Goal: Task Accomplishment & Management: Complete application form

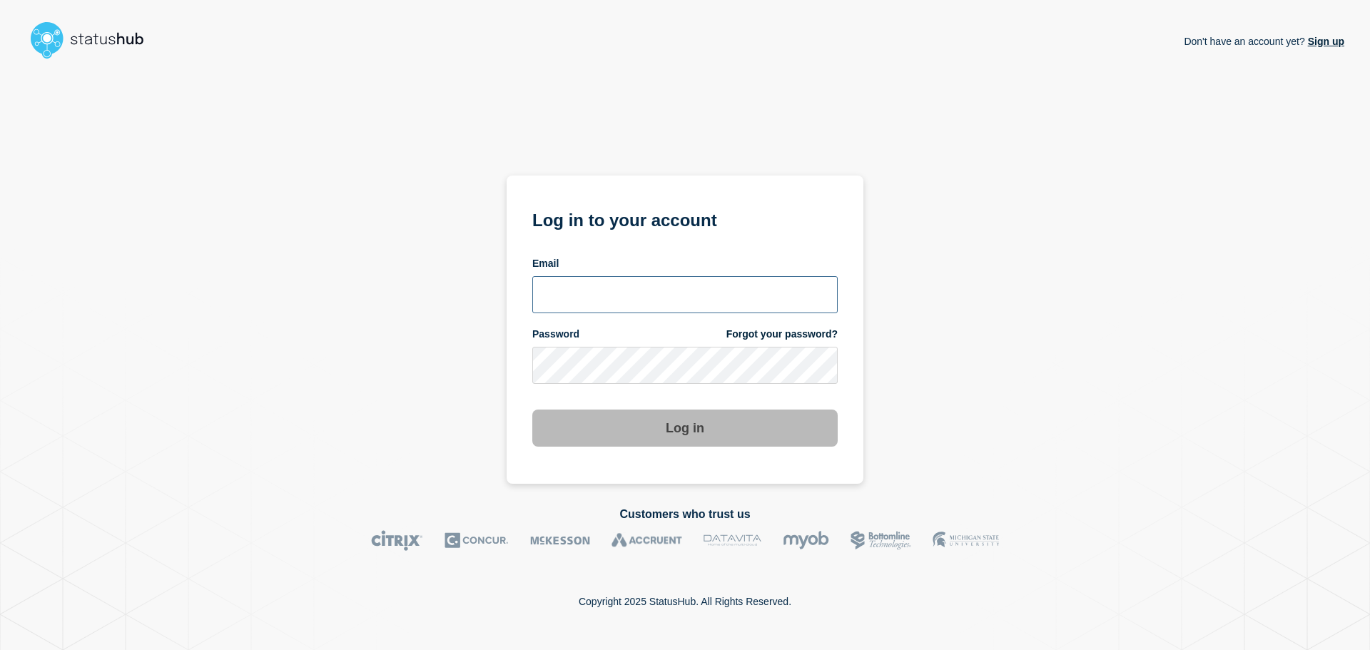
type input "[EMAIL_ADDRESS][PERSON_NAME][DOMAIN_NAME]"
click at [693, 299] on input "[EMAIL_ADDRESS][PERSON_NAME][DOMAIN_NAME]" at bounding box center [684, 294] width 305 height 37
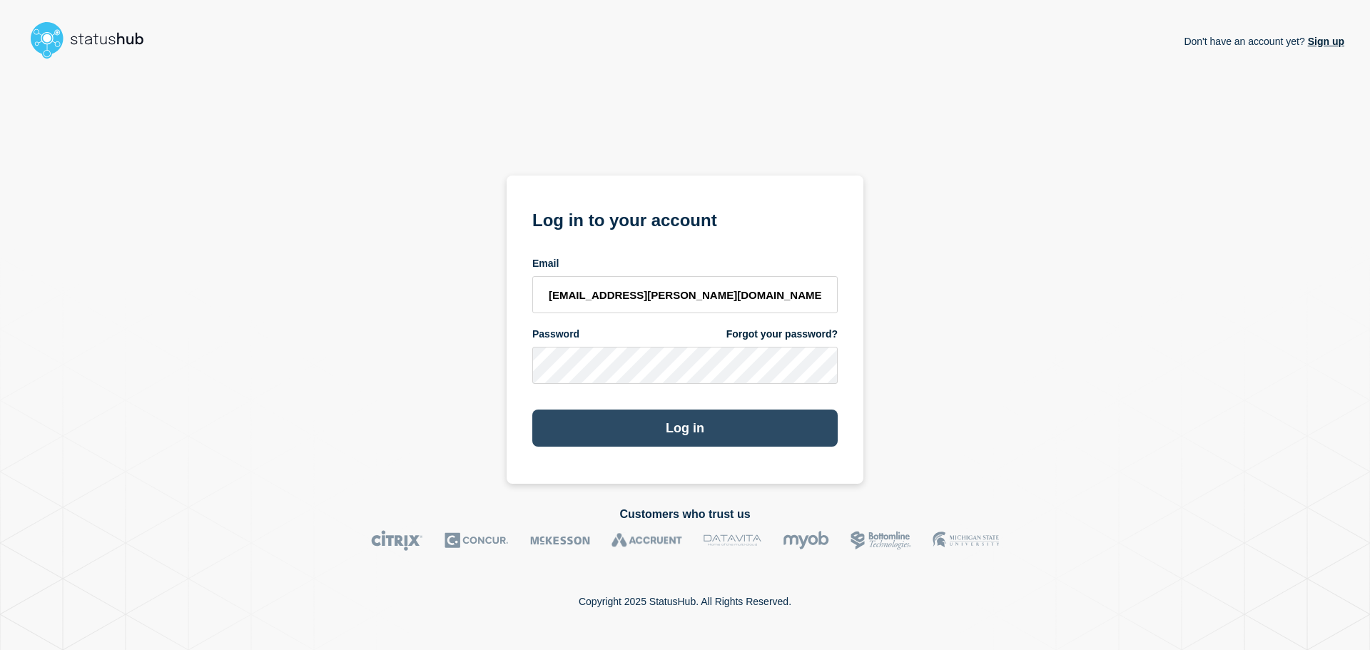
click at [709, 422] on button "Log in" at bounding box center [684, 428] width 305 height 37
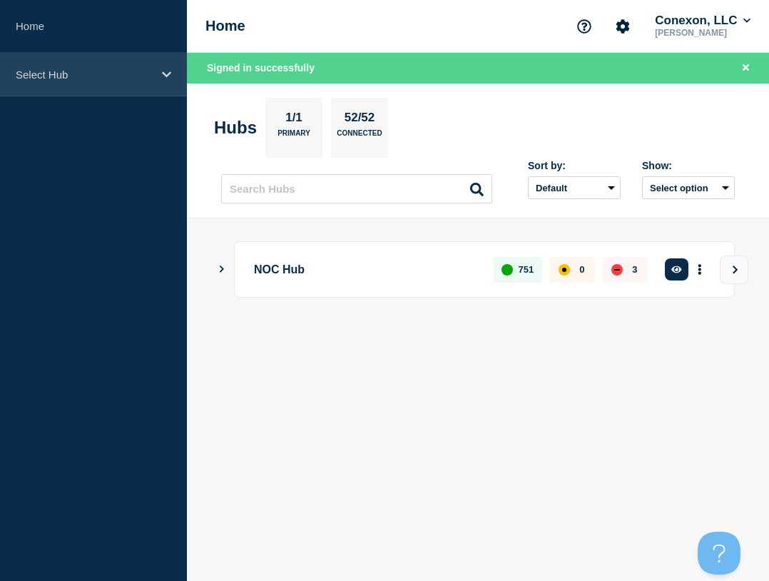
click at [116, 79] on p "Select Hub" at bounding box center [84, 75] width 137 height 12
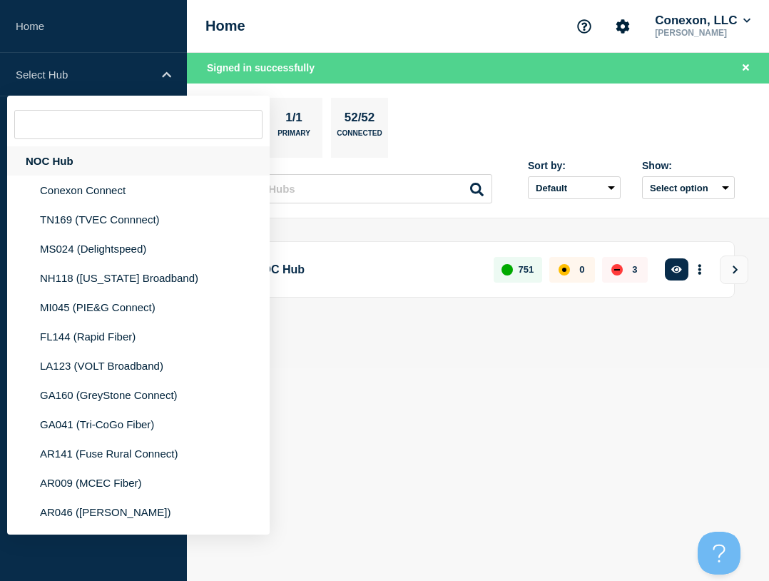
click at [36, 154] on div "NOC Hub" at bounding box center [138, 160] width 263 height 29
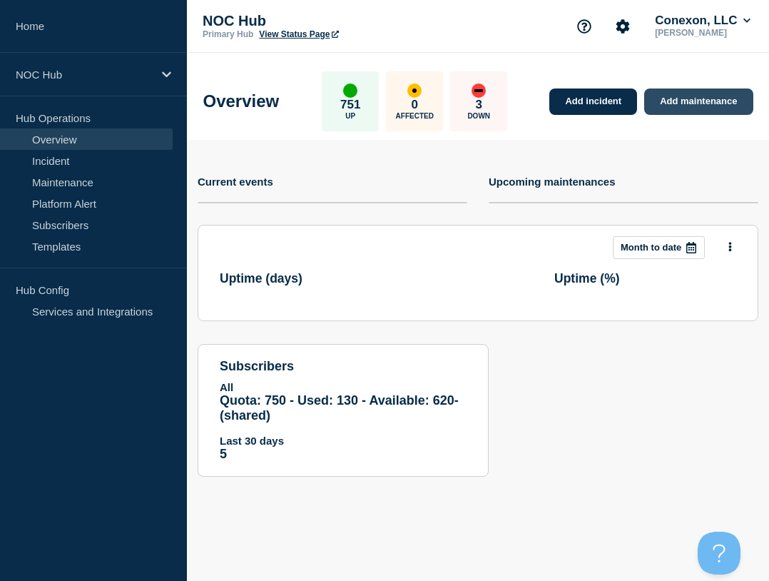
click at [668, 101] on link "Add maintenance" at bounding box center [699, 102] width 108 height 26
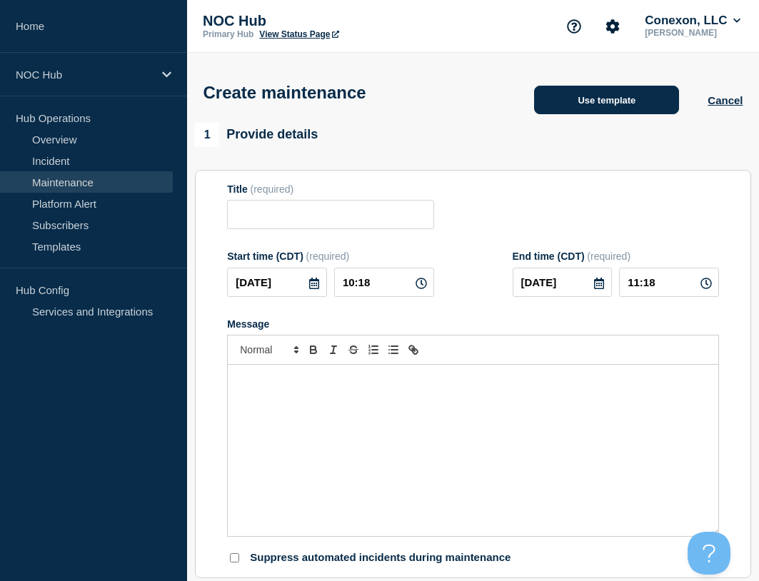
click at [600, 94] on button "Use template" at bounding box center [606, 100] width 145 height 29
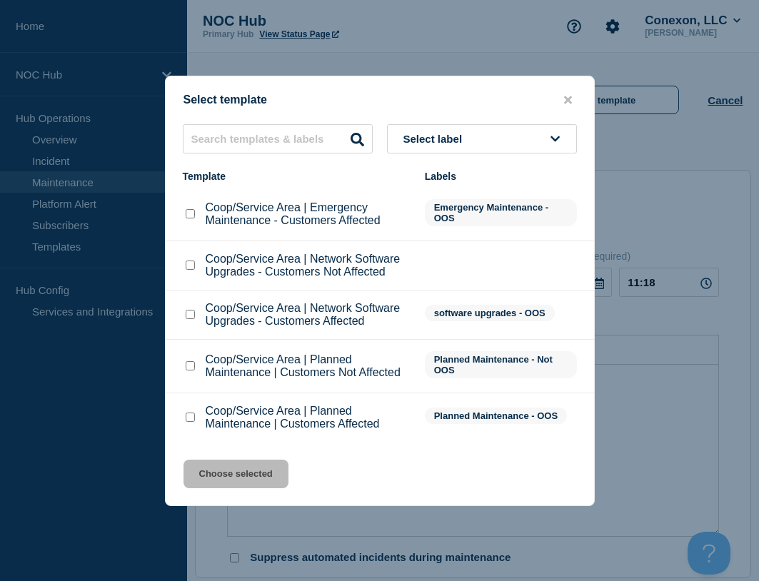
click at [191, 211] on input "Coop/Service Area | Emergency Maintenance - Customers Affected checkbox" at bounding box center [190, 213] width 9 height 9
checkbox input "true"
click at [268, 475] on button "Choose selected" at bounding box center [235, 474] width 105 height 29
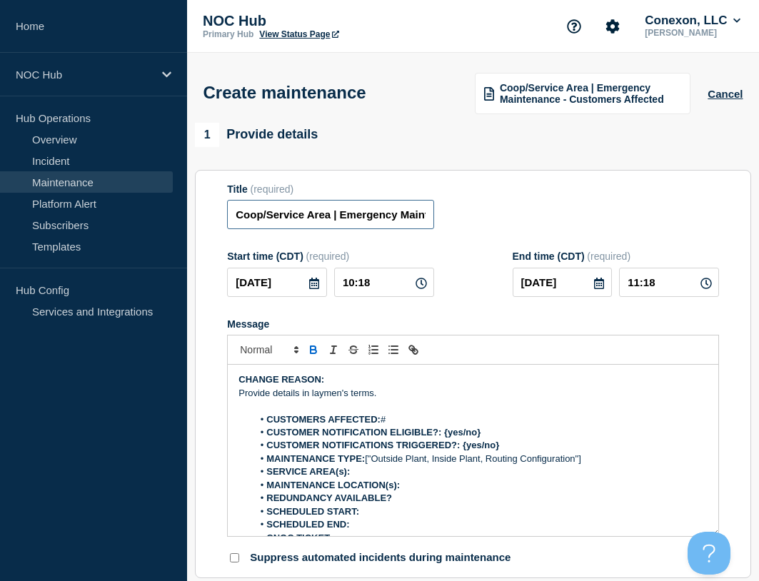
drag, startPoint x: 332, startPoint y: 221, endPoint x: 212, endPoint y: 228, distance: 120.1
click at [212, 228] on section "Title (required) Coop/Service Area | Emergency Maintenance - Customers Affected…" at bounding box center [473, 374] width 556 height 409
type input "LA135 ECPH | Emergency Maintenance - Customers Affected"
click at [297, 276] on input "2025-08-18" at bounding box center [277, 282] width 100 height 29
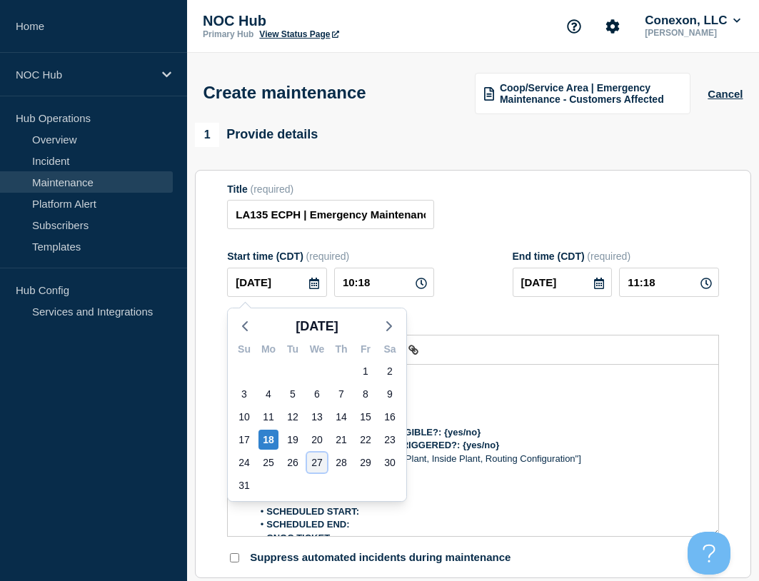
click at [313, 466] on div "27" at bounding box center [317, 463] width 20 height 20
type input "2025-08-27"
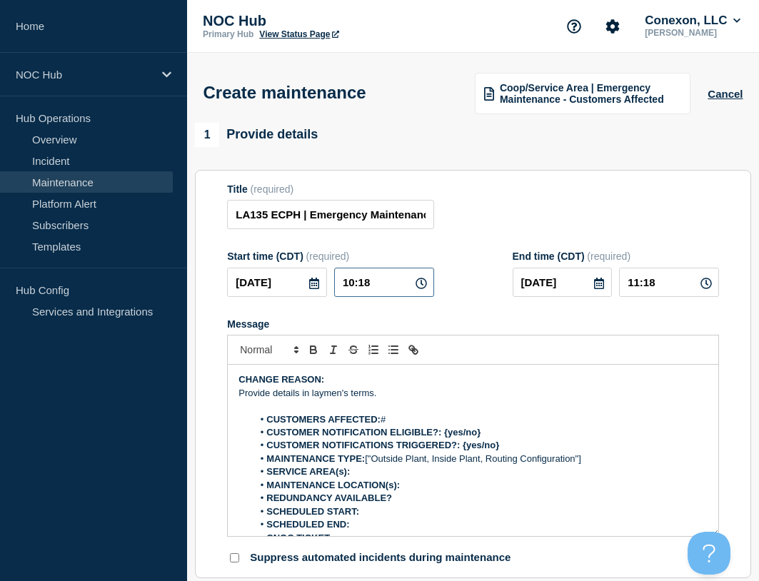
drag, startPoint x: 380, startPoint y: 293, endPoint x: 327, endPoint y: 297, distance: 52.9
click at [328, 297] on div "2025-08-27 10:18" at bounding box center [330, 282] width 206 height 29
type input "00:00"
type input "03:00"
drag, startPoint x: 415, startPoint y: 413, endPoint x: 188, endPoint y: 351, distance: 236.0
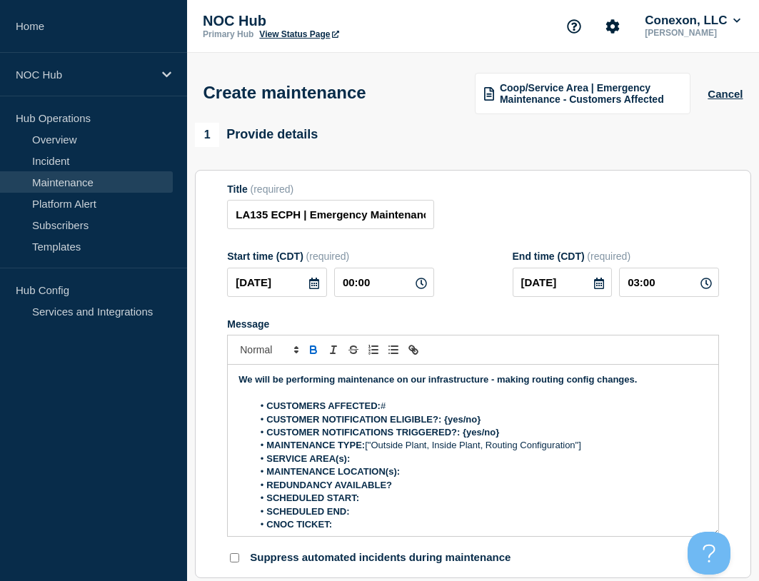
click at [257, 382] on strong "We will be performing maintenance on our infrastructure - making routing config…" at bounding box center [437, 379] width 398 height 11
click at [258, 382] on strong "We will be performing maintenance on our infrastructure - making routing config…" at bounding box center [437, 379] width 398 height 11
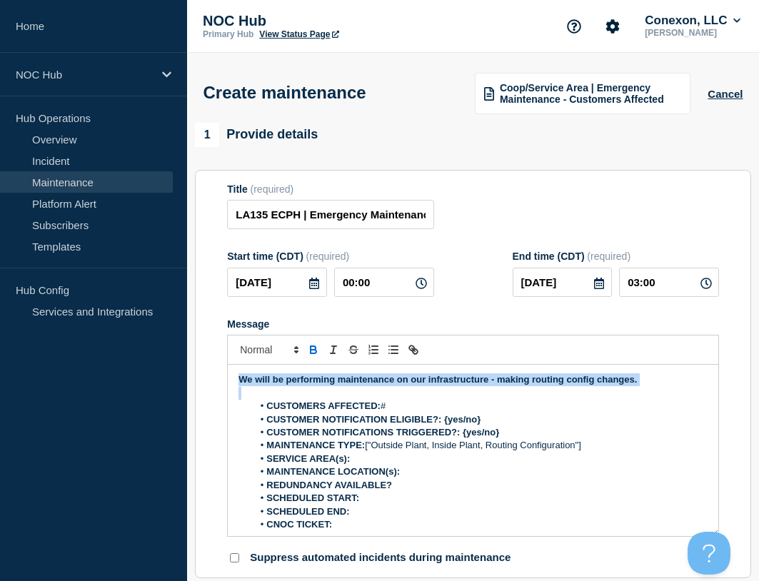
click at [258, 382] on strong "We will be performing maintenance on our infrastructure - making routing config…" at bounding box center [437, 379] width 398 height 11
click at [418, 400] on p "Message" at bounding box center [472, 393] width 469 height 13
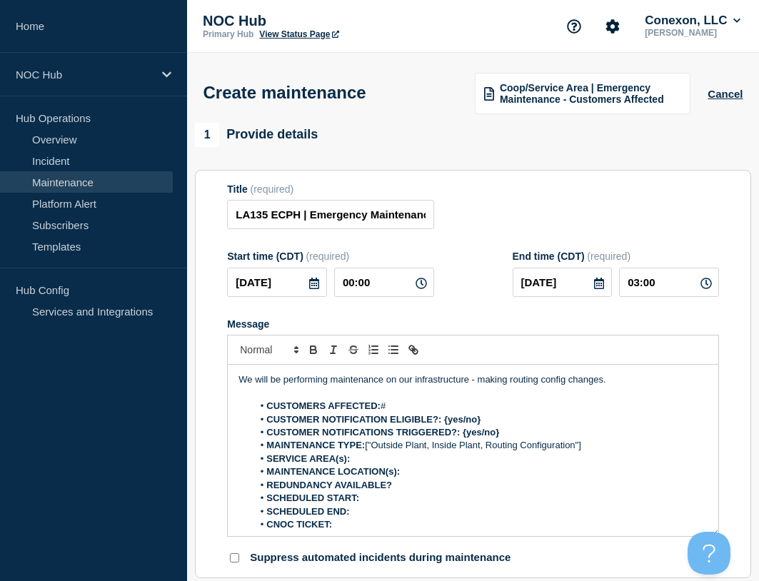
click at [412, 407] on li "CUSTOMERS AFFECTED: #" at bounding box center [480, 406] width 455 height 13
click at [418, 408] on li "CUSTOMERS AFFECTED: #" at bounding box center [480, 406] width 455 height 13
drag, startPoint x: 512, startPoint y: 423, endPoint x: 443, endPoint y: 423, distance: 69.2
click at [443, 423] on li "CUSTOMER NOTIFICATION ELIGIBLE?: {yes/no}" at bounding box center [480, 419] width 455 height 13
drag, startPoint x: 505, startPoint y: 436, endPoint x: 463, endPoint y: 435, distance: 42.1
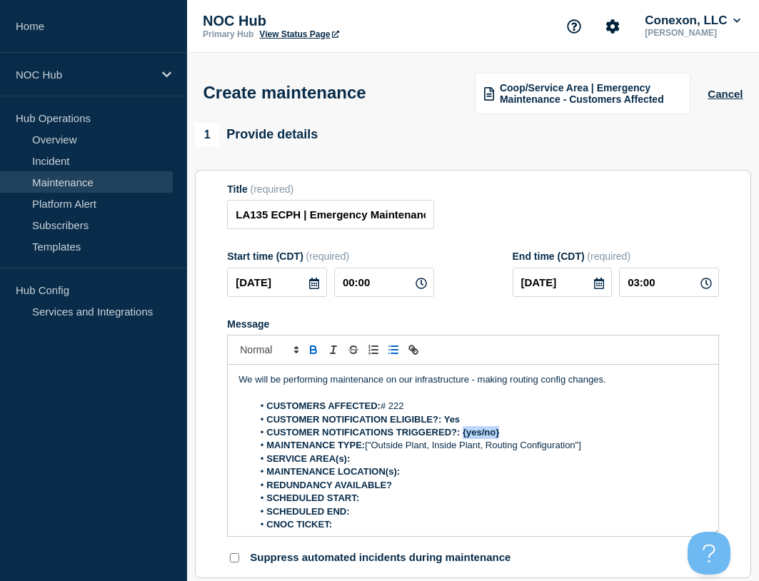
click at [463, 435] on li "CUSTOMER NOTIFICATIONS TRIGGERED?: {yes/no}" at bounding box center [480, 432] width 455 height 13
drag, startPoint x: 365, startPoint y: 453, endPoint x: 684, endPoint y: 455, distance: 318.3
click at [655, 457] on ol "CUSTOMERS AFFECTED: # 222 CUSTOMER NOTIFICATION ELIGIBLE?: Yes CUSTOMER NOTIFIC…" at bounding box center [472, 466] width 469 height 132
click at [615, 456] on li "SERVICE AREA(s):" at bounding box center [480, 459] width 455 height 13
drag, startPoint x: 607, startPoint y: 449, endPoint x: 367, endPoint y: 447, distance: 239.8
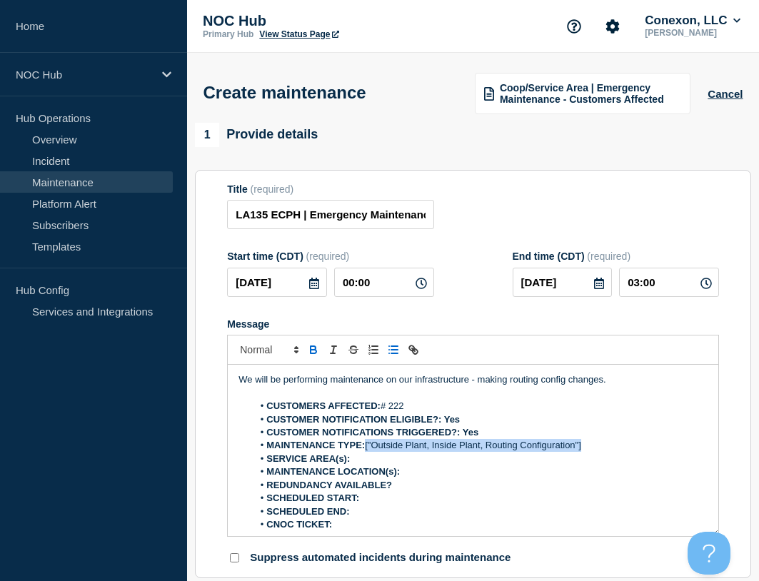
click at [367, 447] on li "MAINTENANCE TYPE: ["Outside Plant, Inside Plant, Routing Configuration"]" at bounding box center [480, 445] width 455 height 13
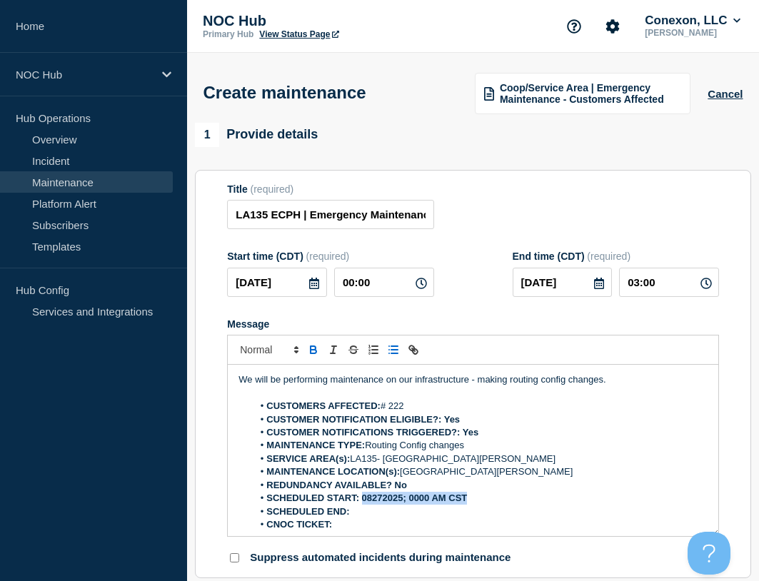
drag, startPoint x: 362, startPoint y: 502, endPoint x: 497, endPoint y: 501, distance: 135.6
click at [497, 501] on li "SCHEDULED START: 08272025; 0000 AM CST" at bounding box center [480, 498] width 455 height 13
click at [421, 510] on li "SCHEDULED END:" at bounding box center [480, 511] width 455 height 13
click at [420, 512] on li "SCHEDULED END:" at bounding box center [480, 511] width 455 height 13
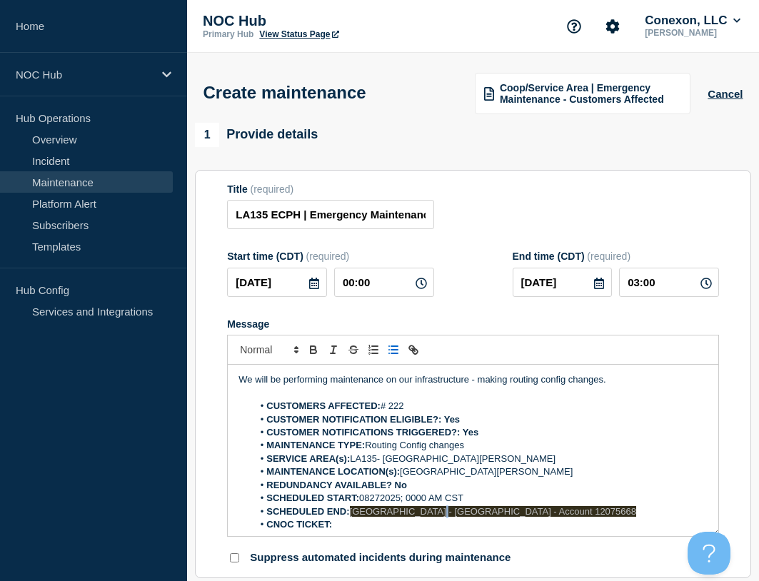
click at [425, 512] on span "Fort Valley State University - Cell Tower - Account 12075668" at bounding box center [493, 511] width 286 height 11
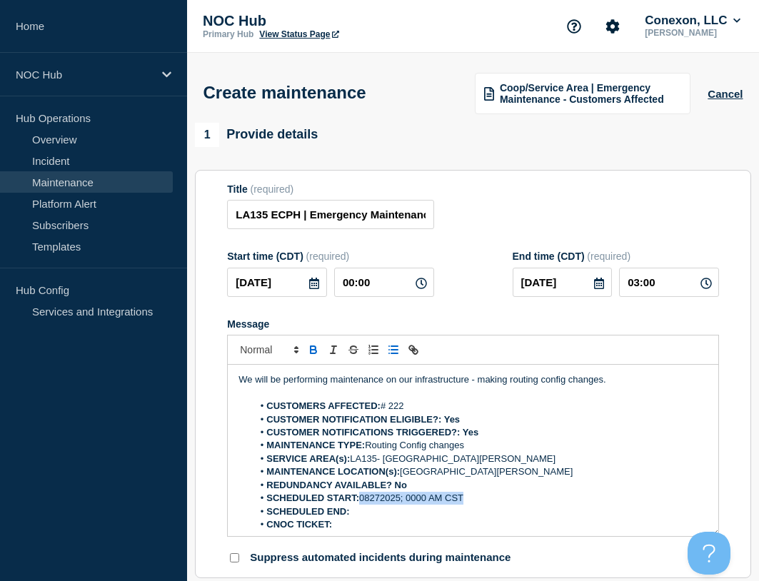
drag, startPoint x: 473, startPoint y: 498, endPoint x: 363, endPoint y: 504, distance: 109.4
click at [363, 504] on li "SCHEDULED START: 08272025; 0000 AM CST" at bounding box center [480, 498] width 455 height 13
copy li "08272025; 0000 AM CST"
click at [379, 510] on li "SCHEDULED END:" at bounding box center [480, 511] width 455 height 13
click at [406, 514] on li "SCHEDULED END: 08272025; 0000 AM CST ﻿" at bounding box center [480, 511] width 455 height 13
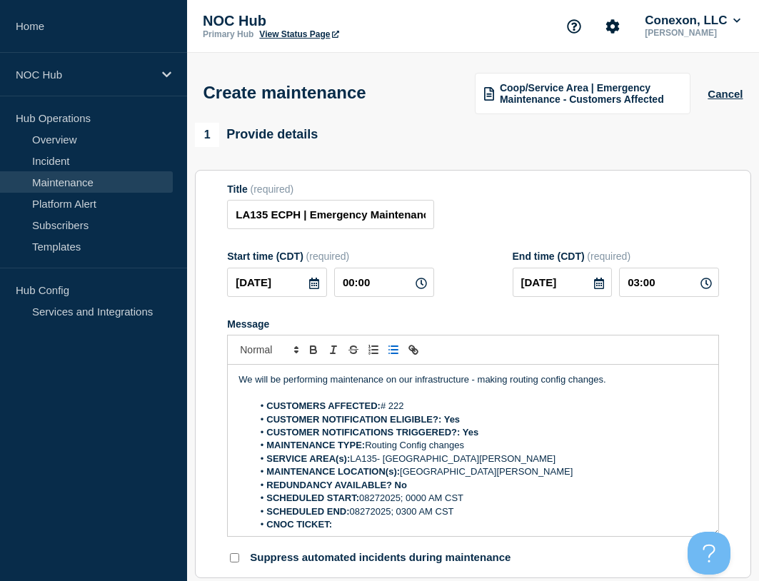
click at [403, 525] on li "CNOC TICKET:" at bounding box center [480, 524] width 455 height 13
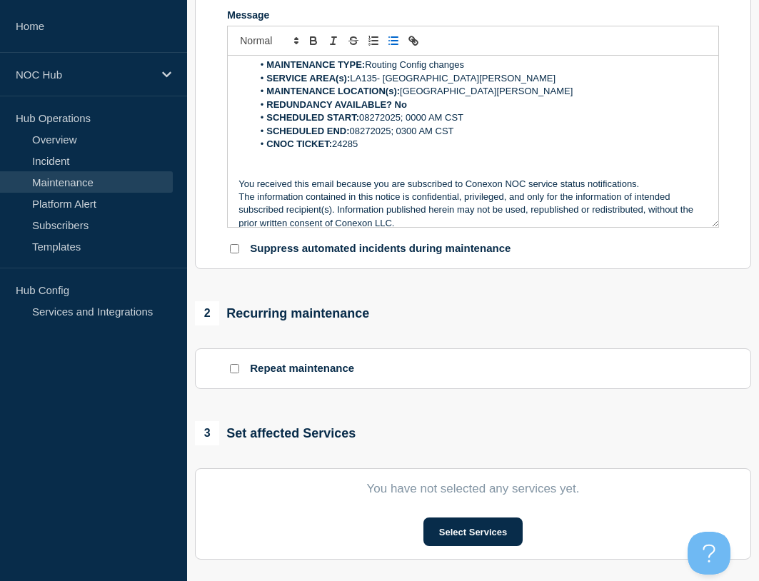
scroll to position [428, 0]
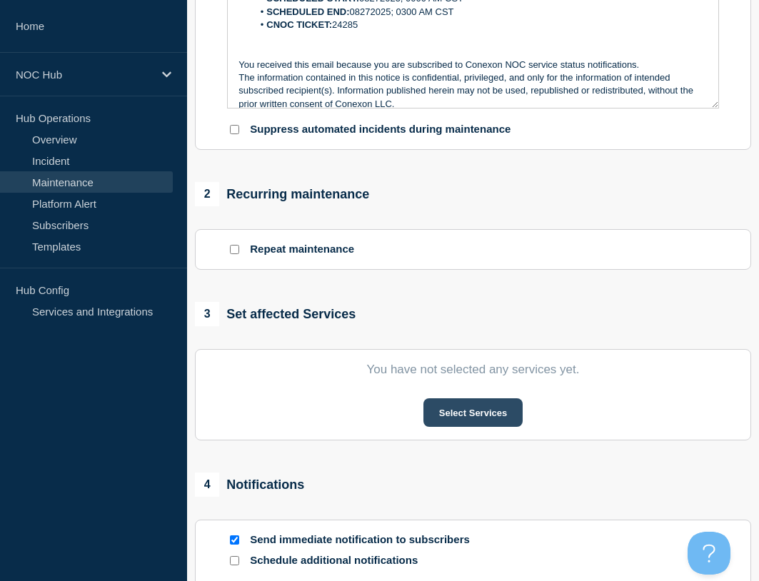
click at [449, 427] on button "Select Services" at bounding box center [472, 412] width 99 height 29
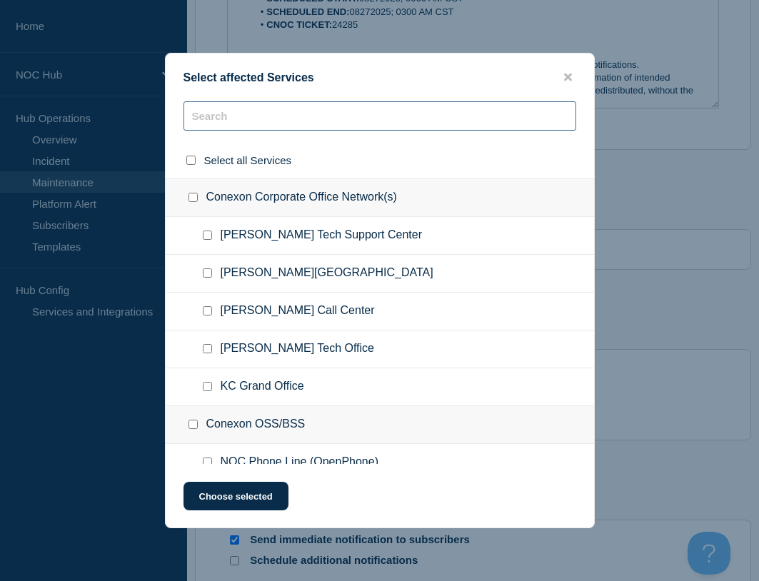
click at [317, 110] on input "text" at bounding box center [379, 115] width 393 height 29
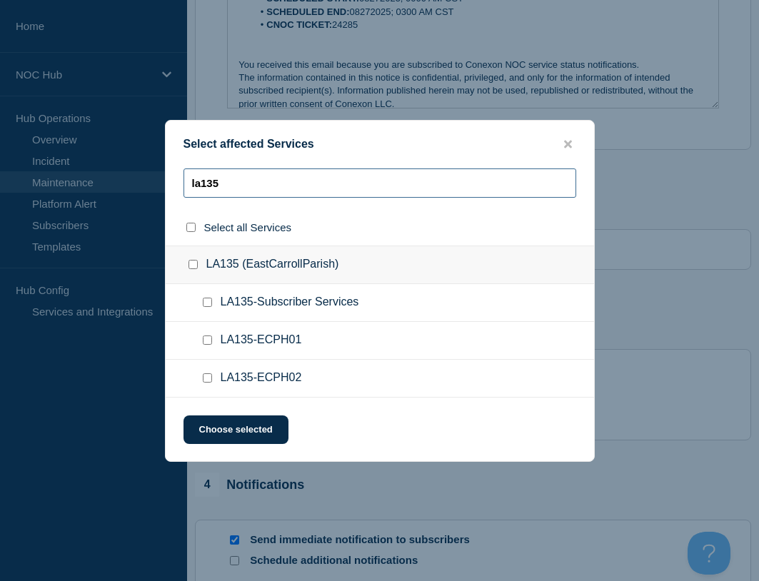
type input "la135"
click at [188, 268] on input "LA135 (EastCarrollParish) checkbox" at bounding box center [192, 264] width 9 height 9
checkbox input "true"
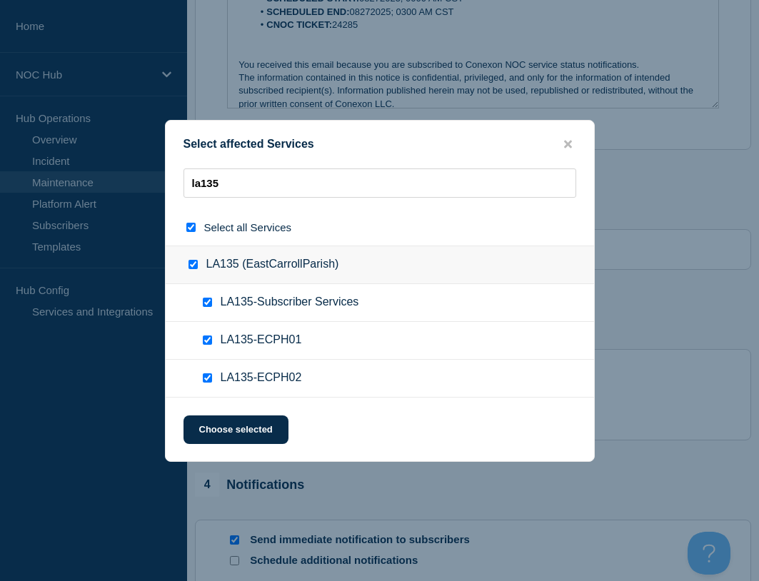
checkbox input "true"
click at [219, 434] on button "Choose selected" at bounding box center [235, 429] width 105 height 29
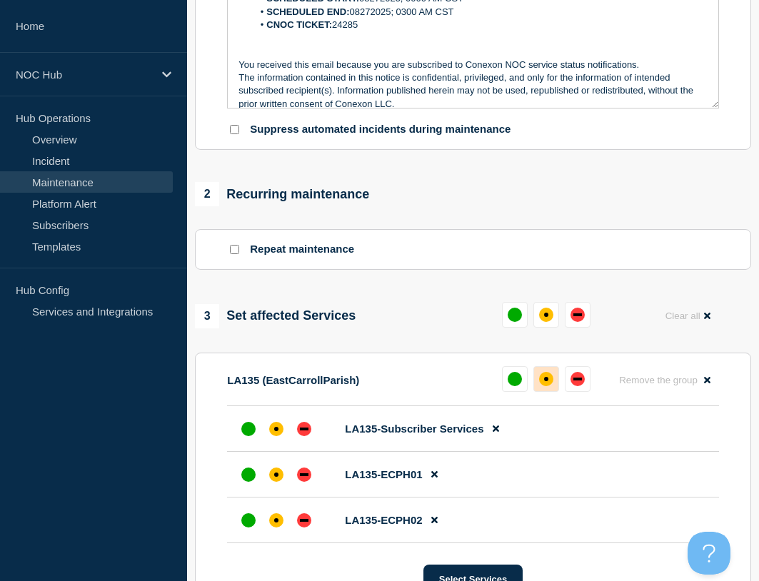
click at [542, 386] on div "affected" at bounding box center [546, 379] width 14 height 14
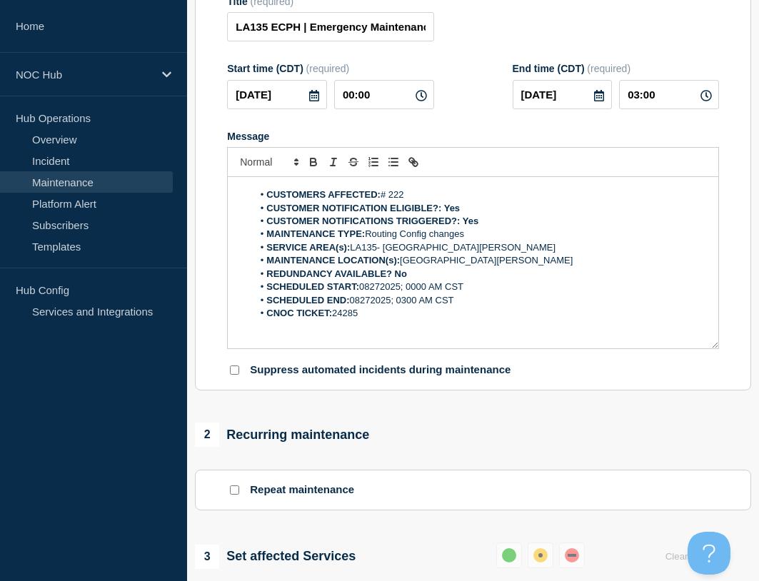
scroll to position [0, 0]
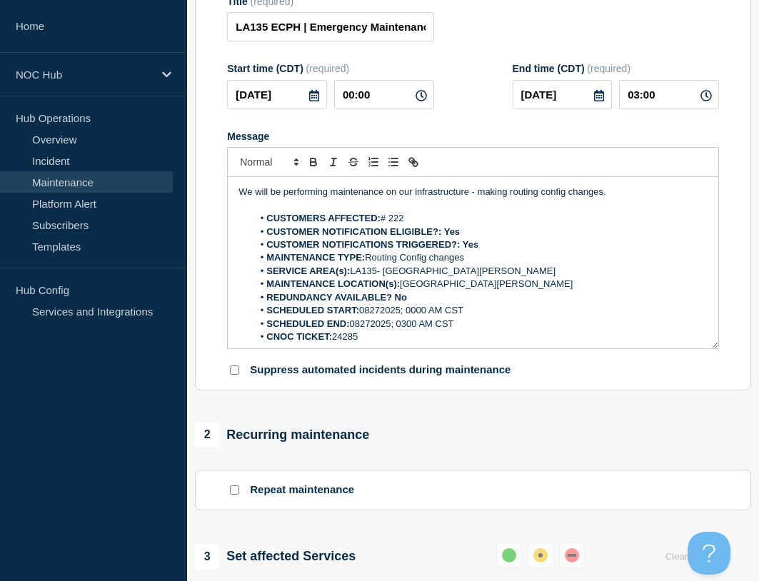
click at [470, 212] on p "Message" at bounding box center [472, 205] width 469 height 13
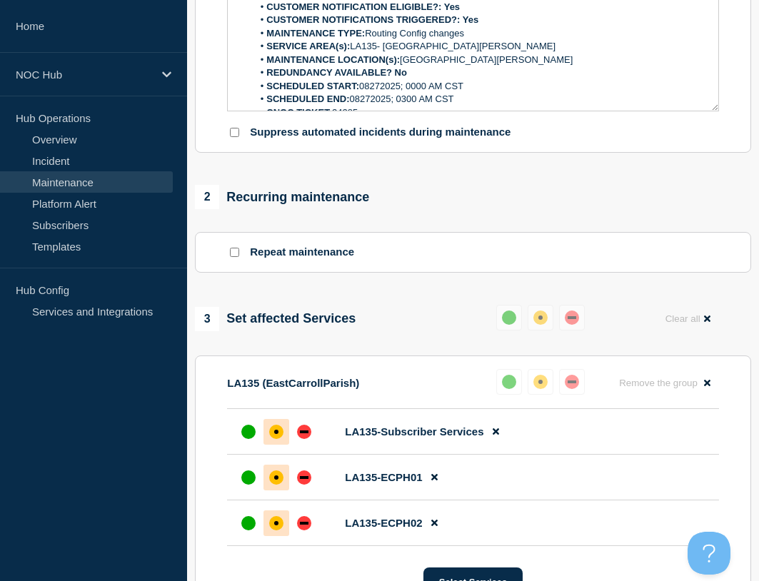
scroll to position [687, 0]
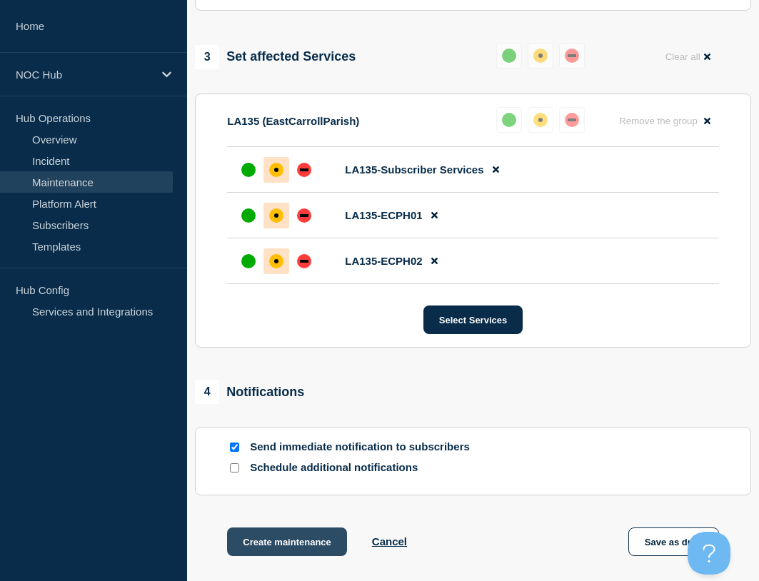
click at [294, 549] on button "Create maintenance" at bounding box center [287, 541] width 120 height 29
